Goal: Task Accomplishment & Management: Manage account settings

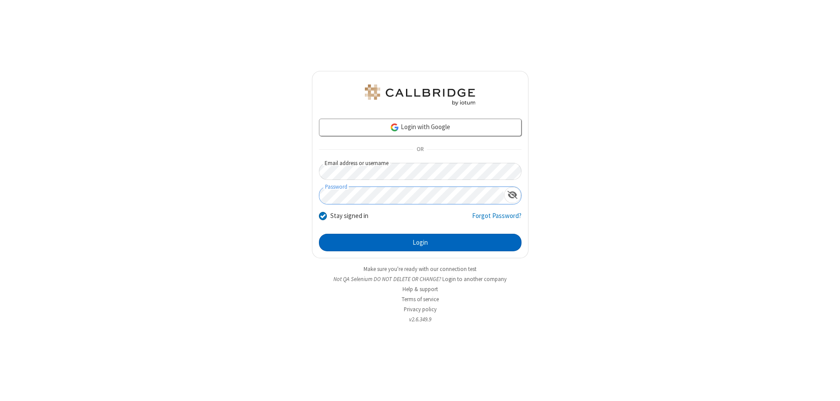
click at [420, 242] on button "Login" at bounding box center [420, 243] width 203 height 18
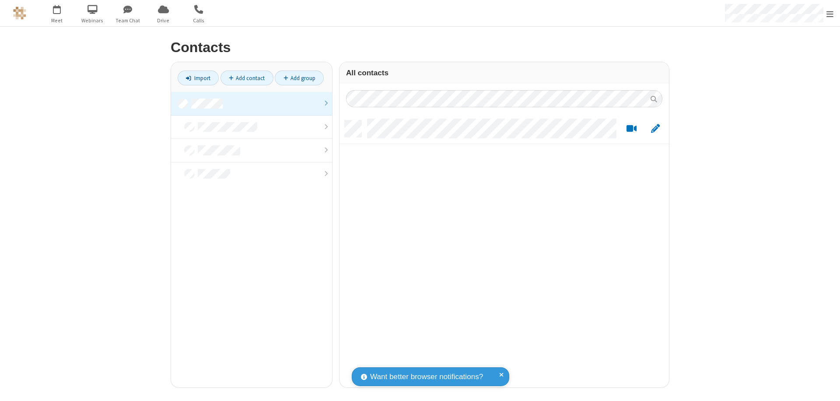
scroll to position [7, 7]
click at [252, 103] on link at bounding box center [251, 104] width 161 height 24
click at [247, 78] on link "Add contact" at bounding box center [247, 77] width 53 height 15
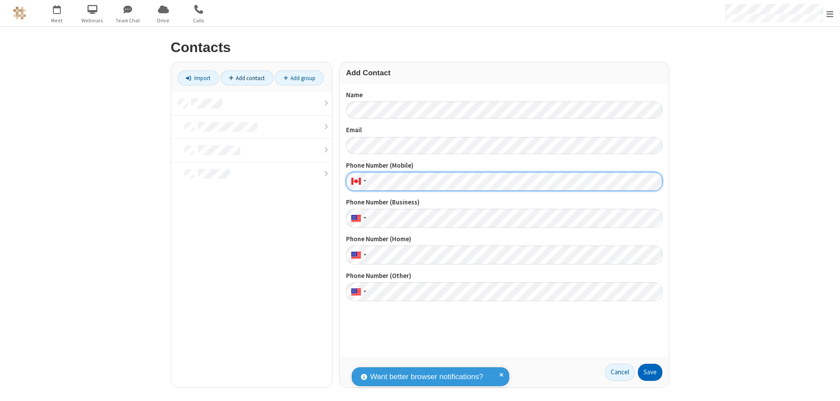
click at [650, 372] on button "Save" at bounding box center [650, 373] width 25 height 18
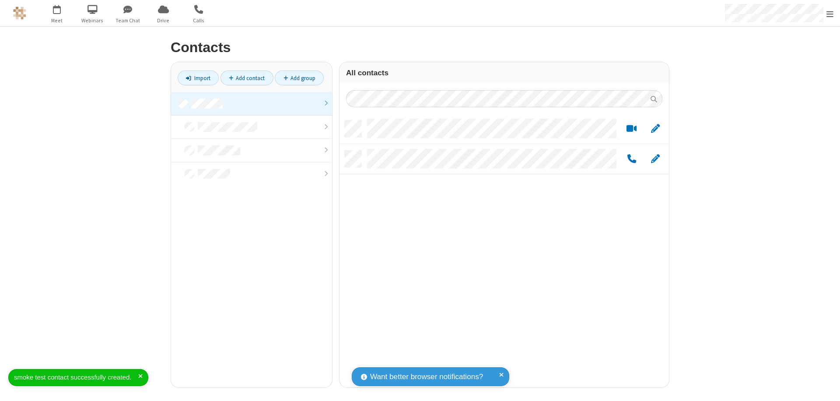
scroll to position [267, 323]
click at [247, 78] on link "Add contact" at bounding box center [247, 77] width 53 height 15
